Goal: Transaction & Acquisition: Purchase product/service

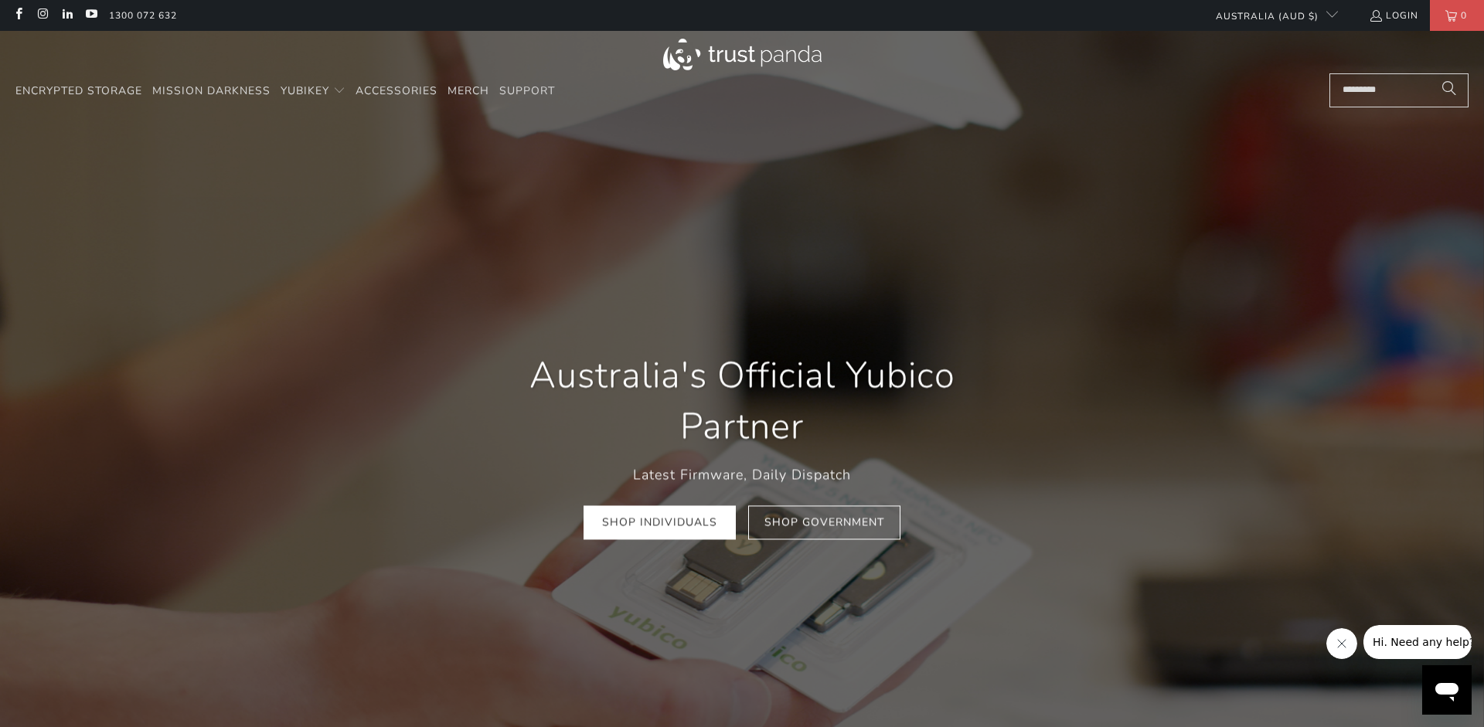
click at [677, 530] on link "Shop Individuals" at bounding box center [660, 523] width 152 height 35
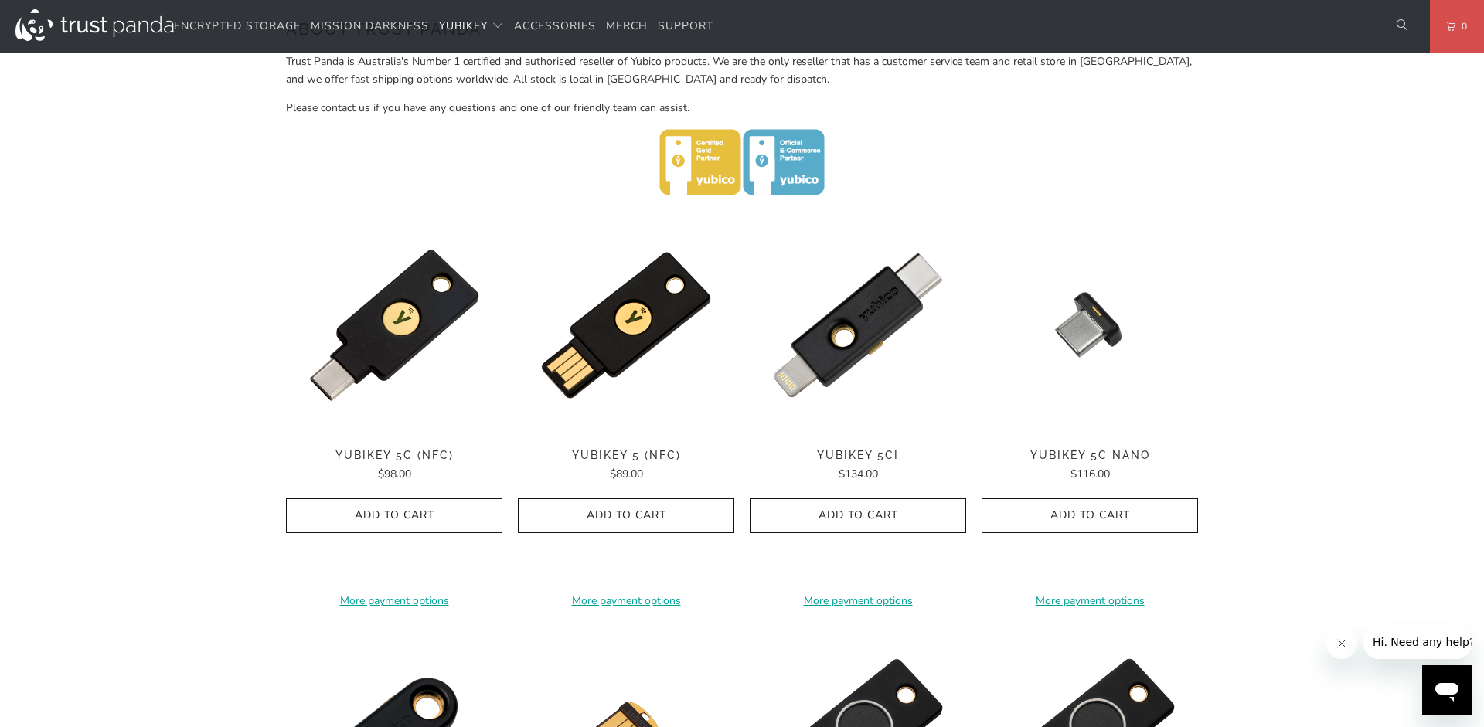
scroll to position [631, 0]
click at [649, 315] on img at bounding box center [626, 326] width 216 height 216
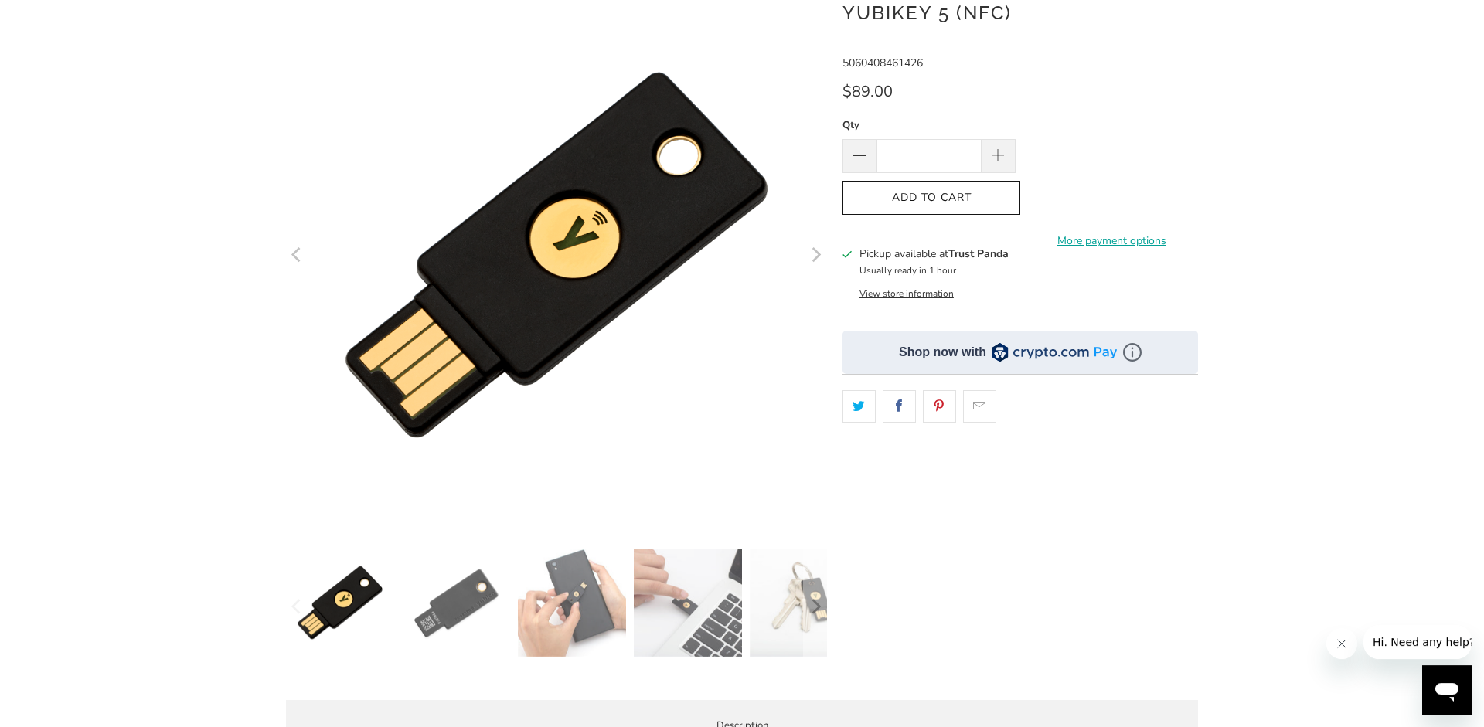
scroll to position [157, 0]
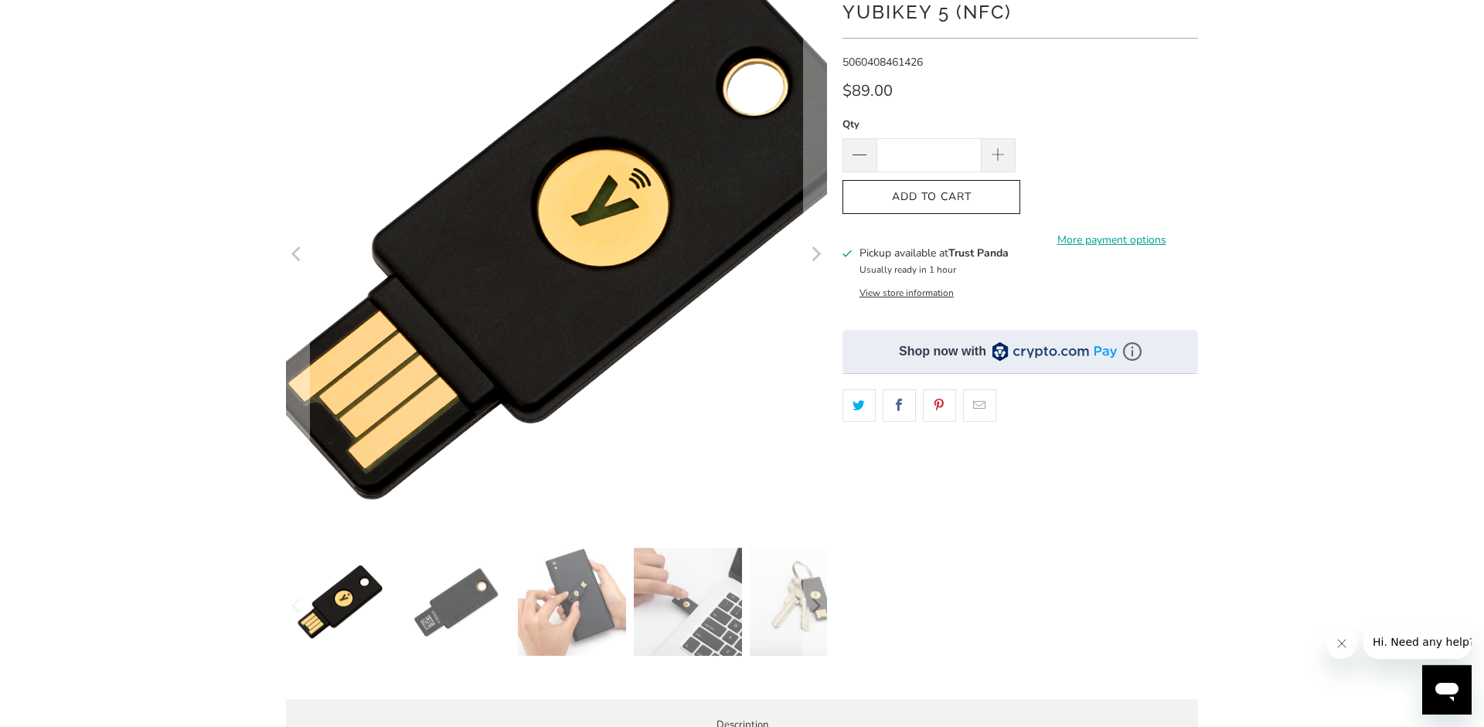
click at [513, 301] on img at bounding box center [577, 233] width 792 height 792
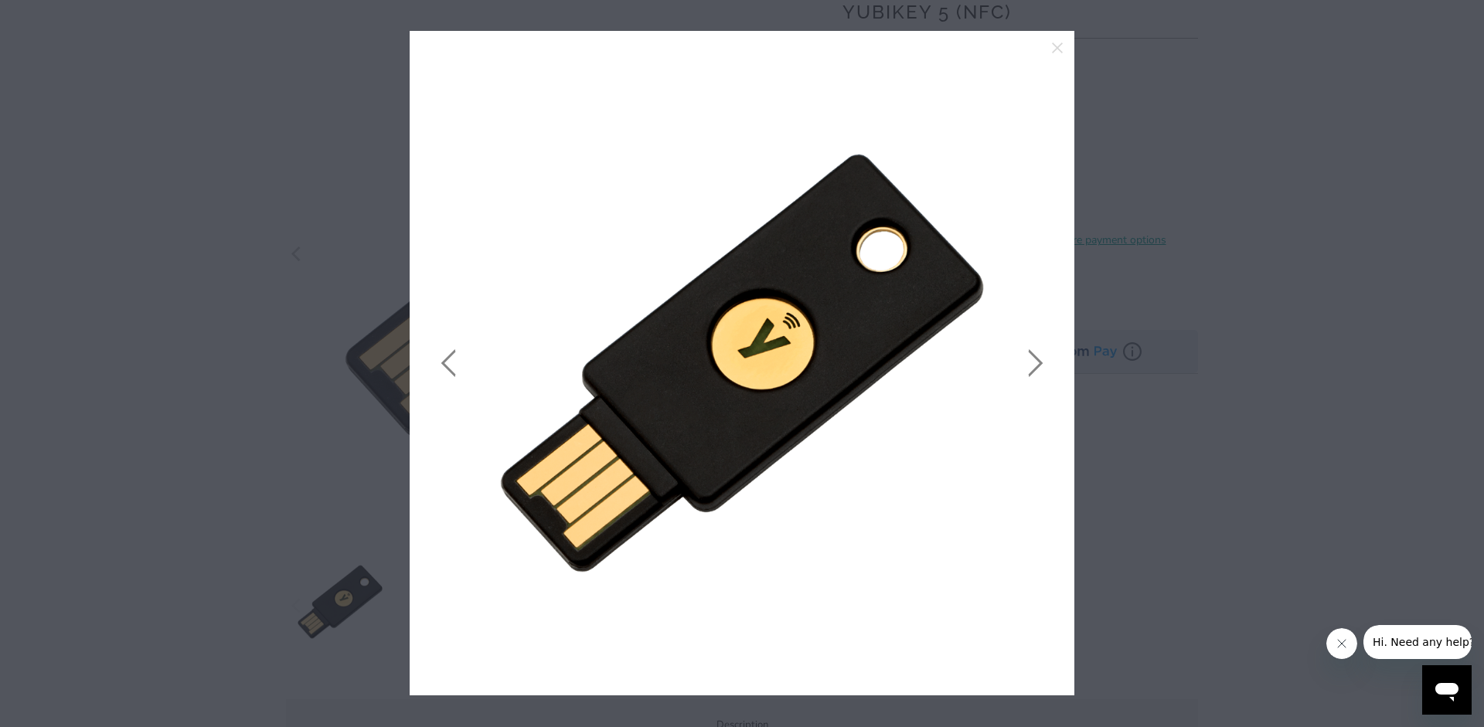
click at [1039, 367] on link at bounding box center [1032, 363] width 39 height 618
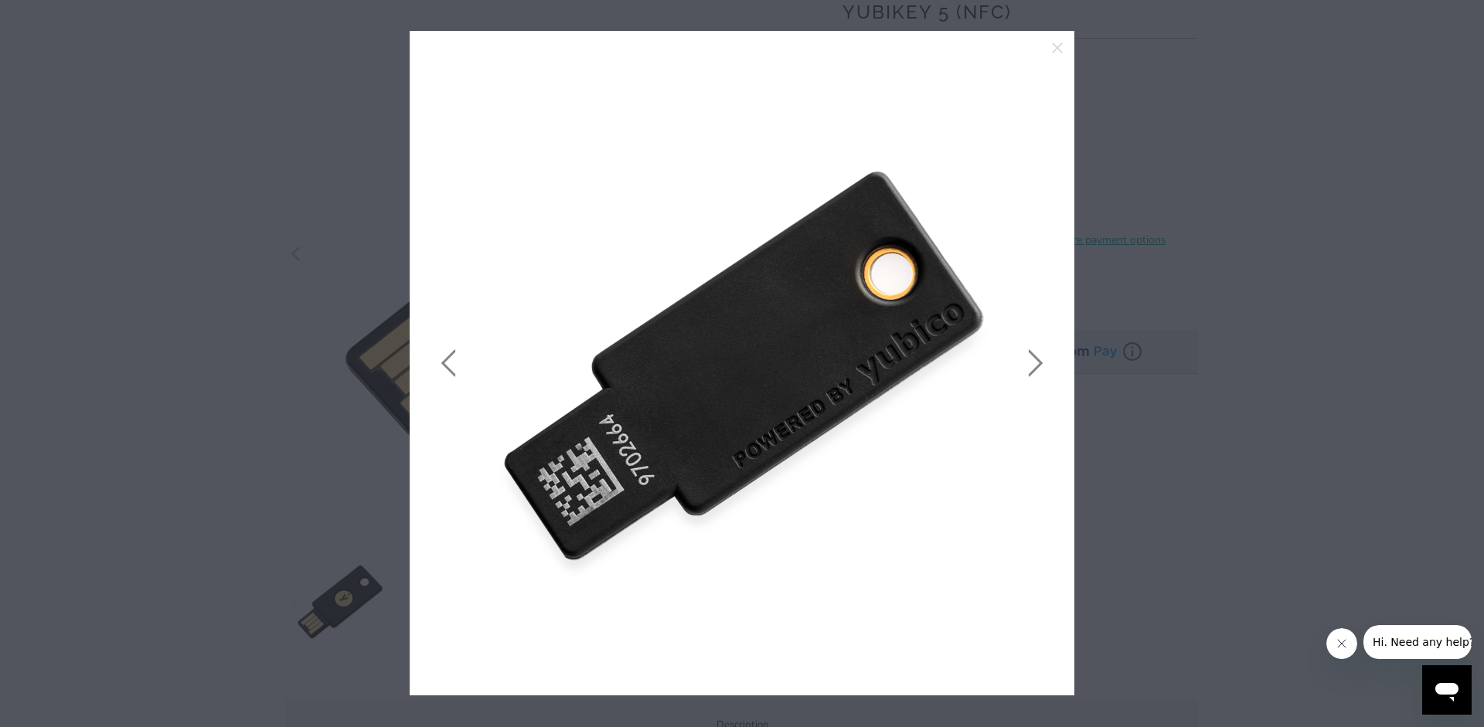
click at [1036, 356] on link at bounding box center [1032, 363] width 39 height 618
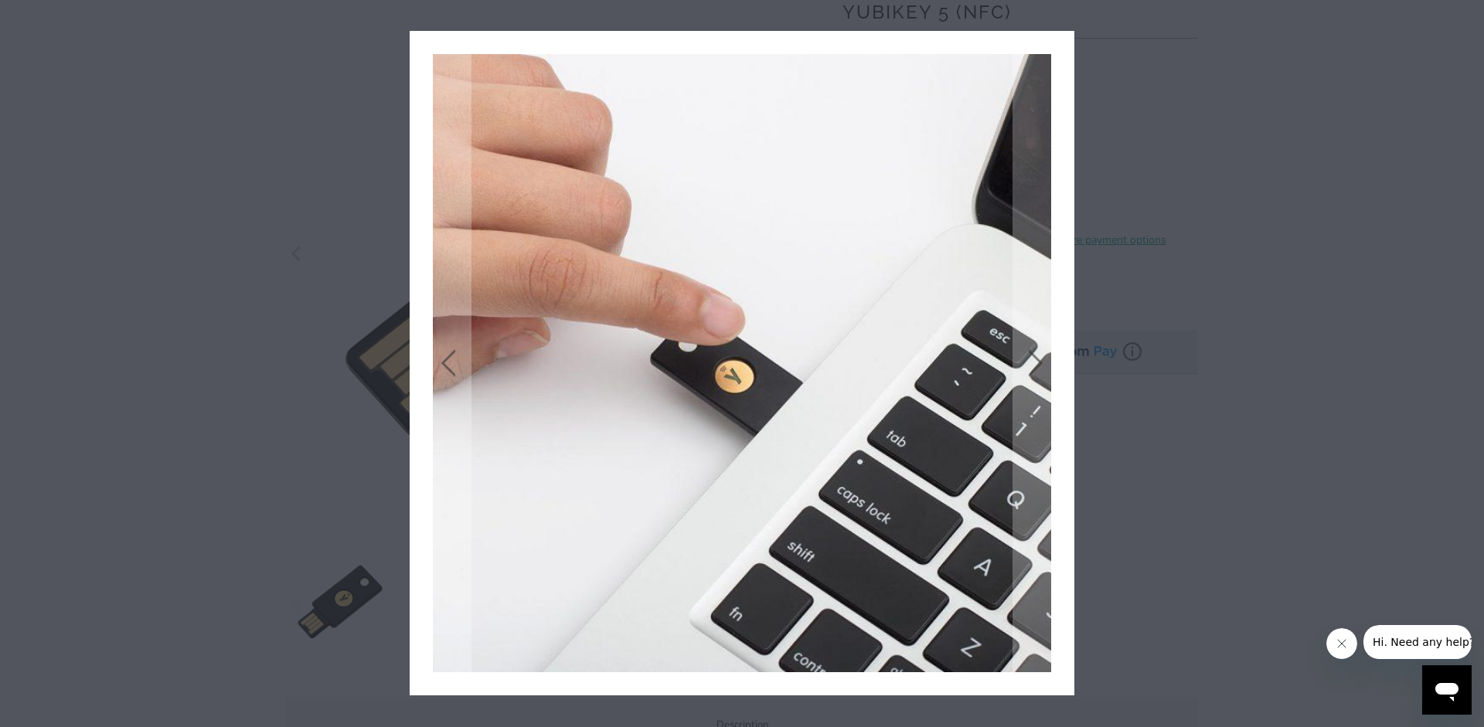
click at [1057, 47] on icon "close" at bounding box center [1057, 48] width 11 height 11
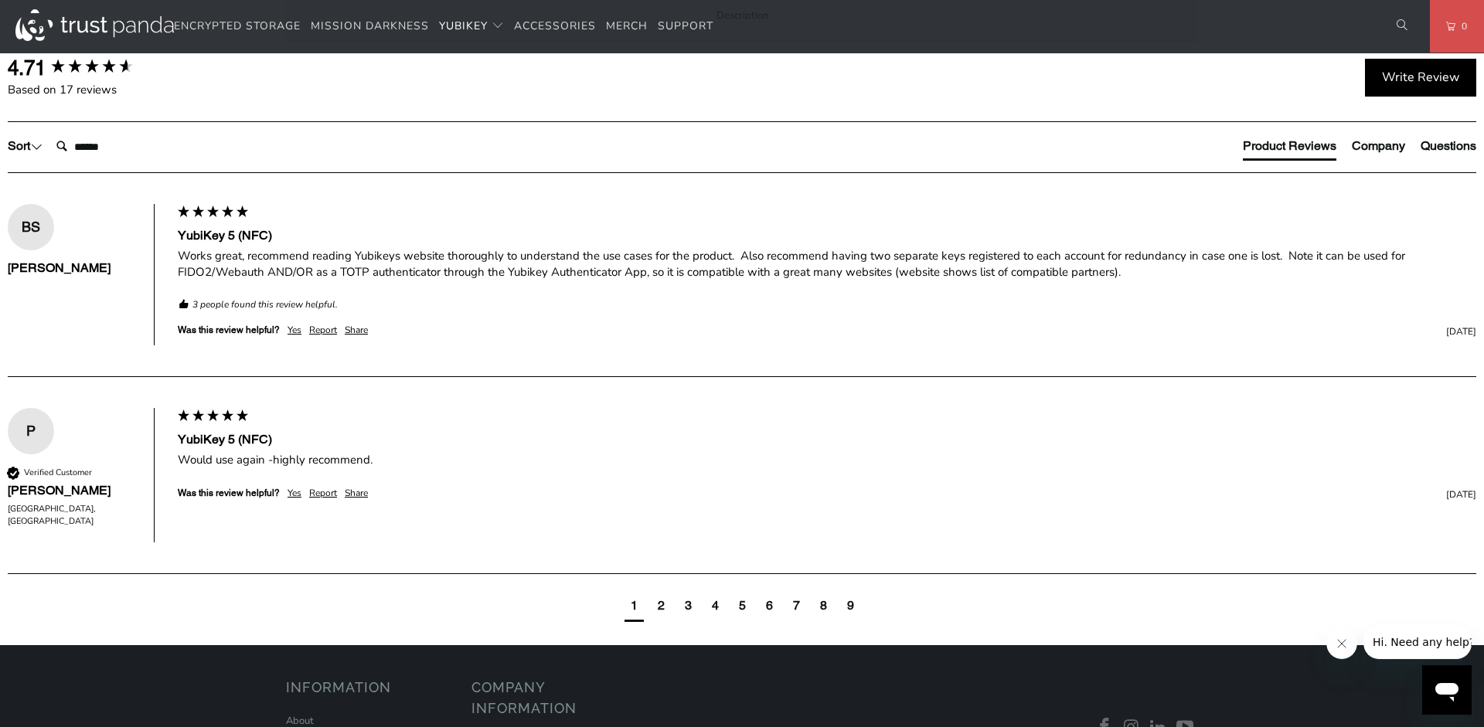
scroll to position [867, 0]
